Goal: Find specific page/section: Find specific page/section

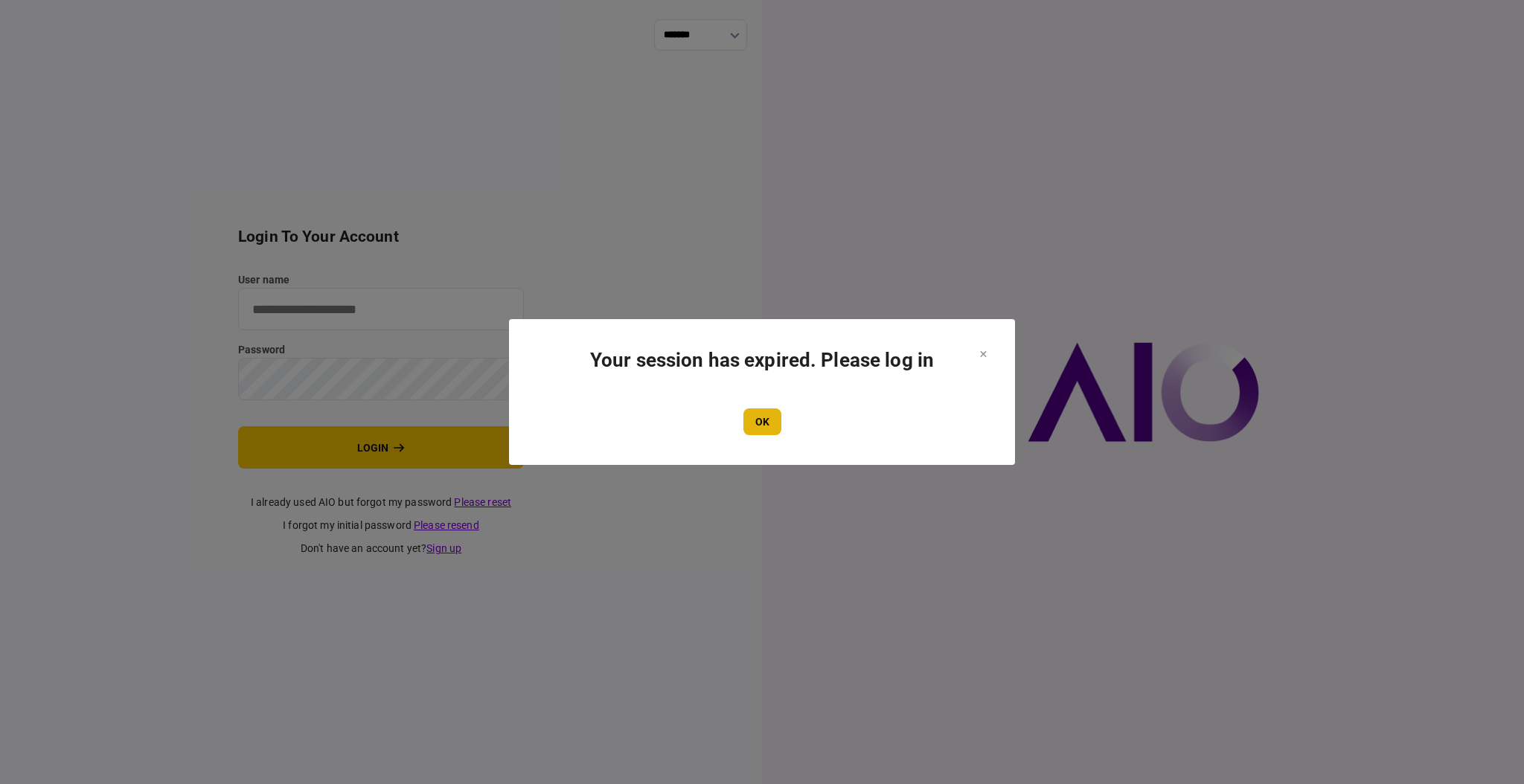
click at [753, 412] on button "OK" at bounding box center [762, 421] width 38 height 27
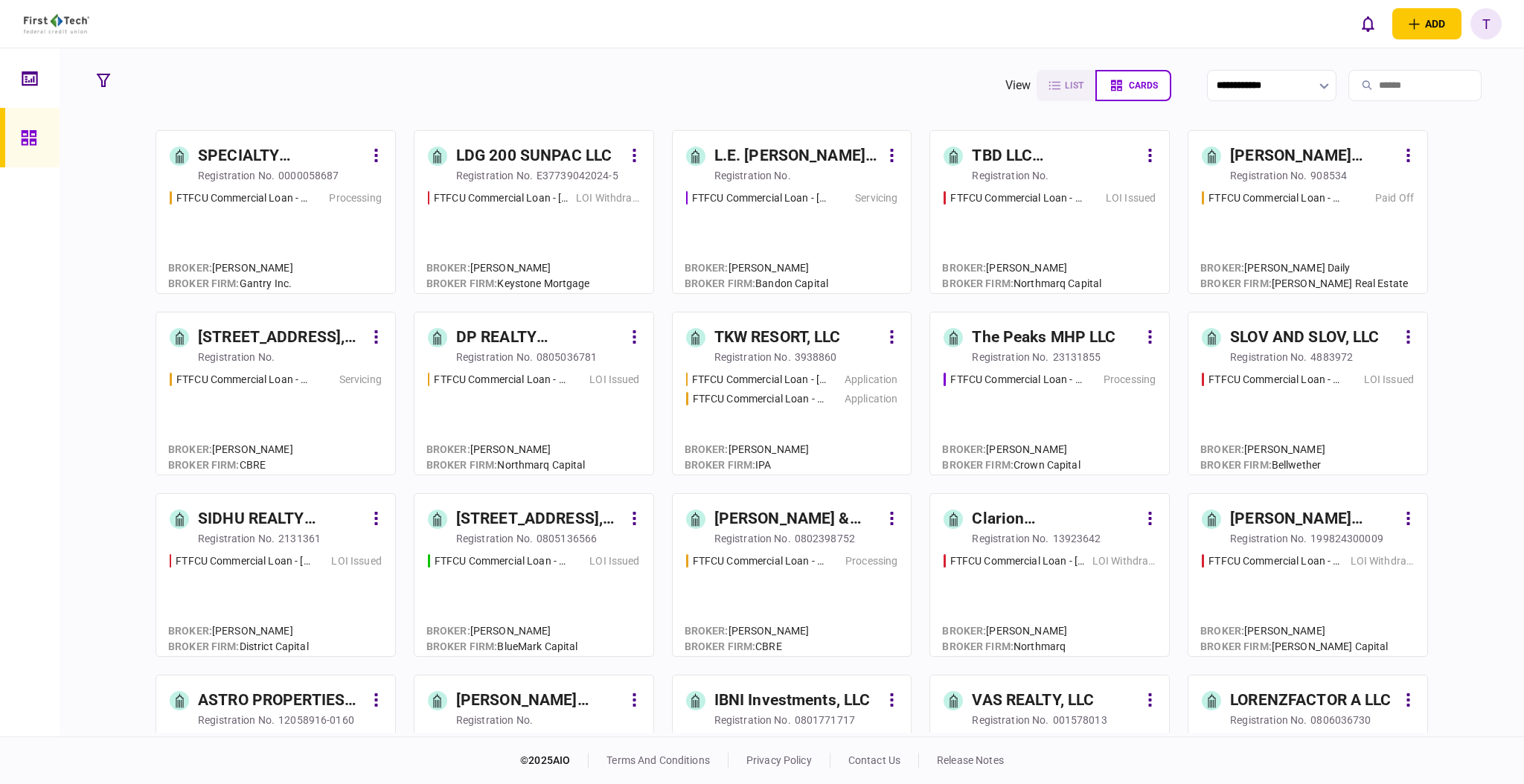
click at [232, 152] on div "SPECIALTY PROPERTIES LLC" at bounding box center [281, 155] width 167 height 24
